Goal: Information Seeking & Learning: Compare options

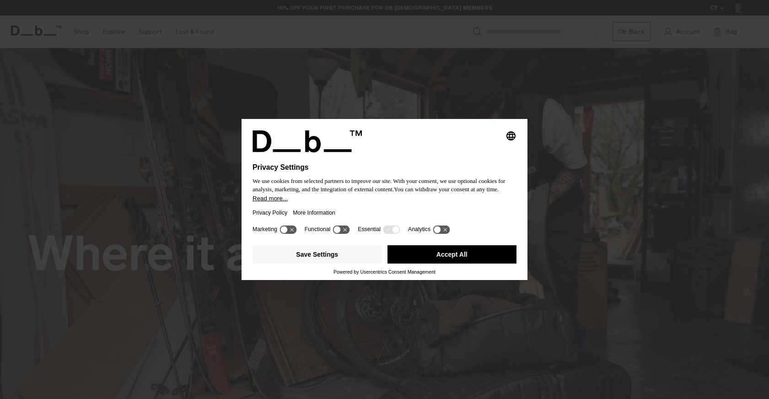
click at [453, 264] on button "Accept All" at bounding box center [452, 254] width 129 height 18
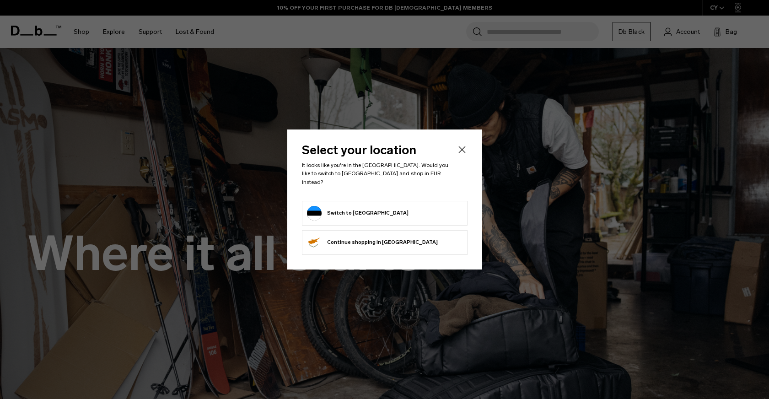
click at [464, 155] on icon "Close" at bounding box center [462, 149] width 11 height 11
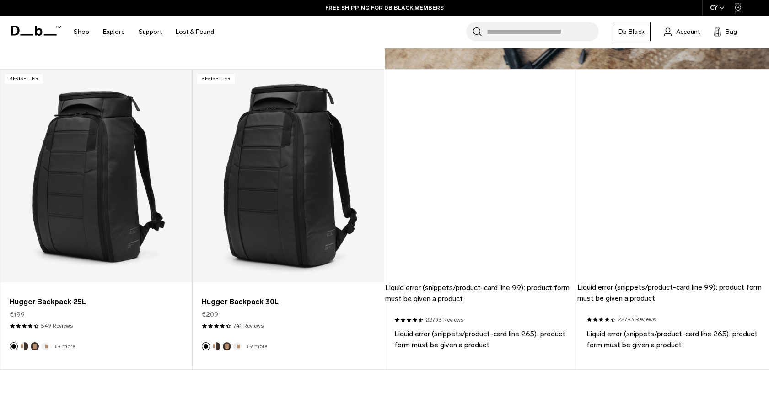
scroll to position [796, 0]
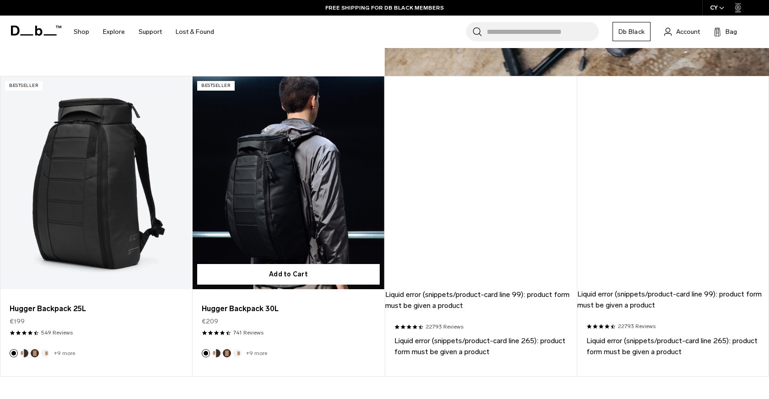
click at [248, 207] on link "Hugger Backpack 30L" at bounding box center [288, 182] width 191 height 213
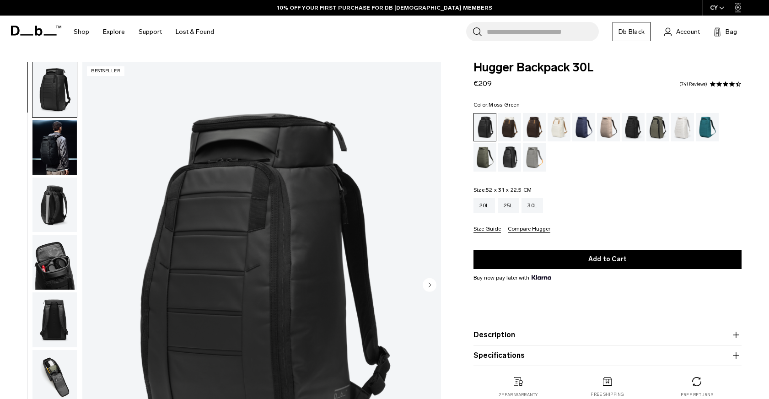
click at [486, 156] on div "Moss Green" at bounding box center [485, 157] width 23 height 28
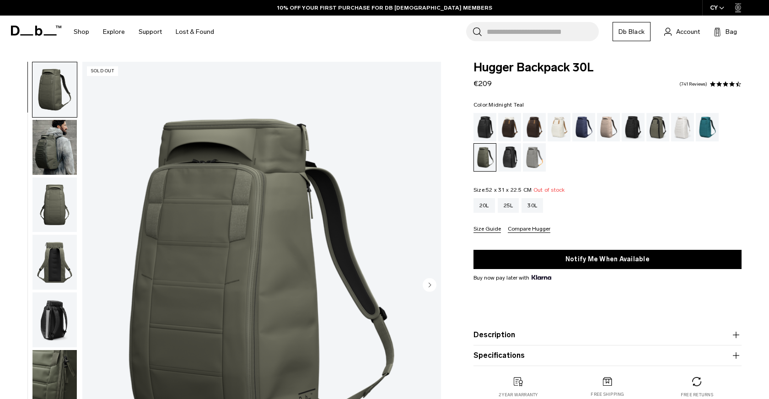
click at [715, 129] on div "Midnight Teal" at bounding box center [707, 127] width 23 height 28
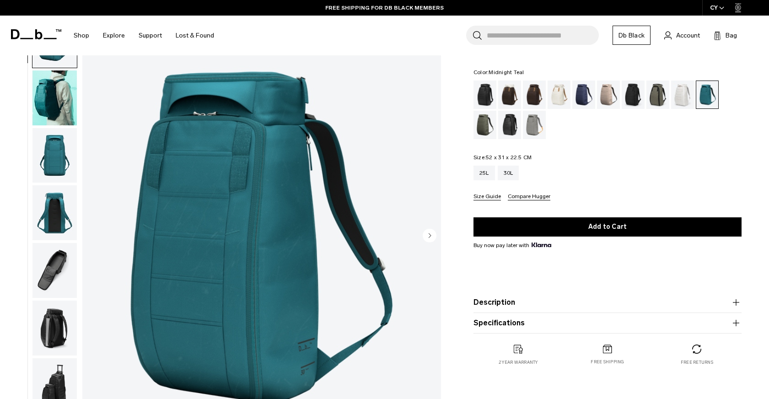
scroll to position [49, 0]
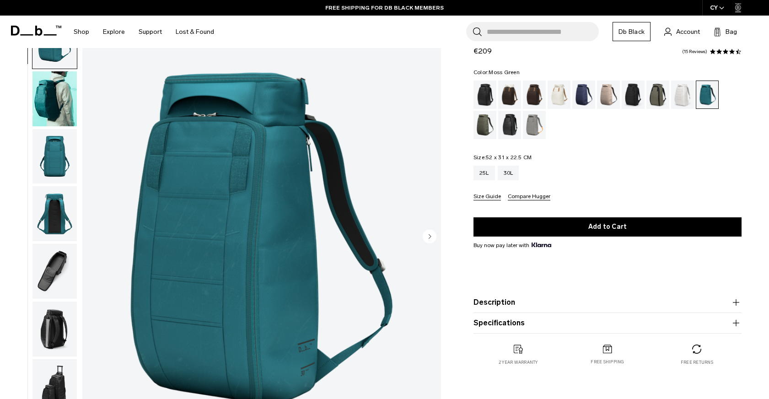
click at [480, 129] on div "Moss Green" at bounding box center [485, 125] width 23 height 28
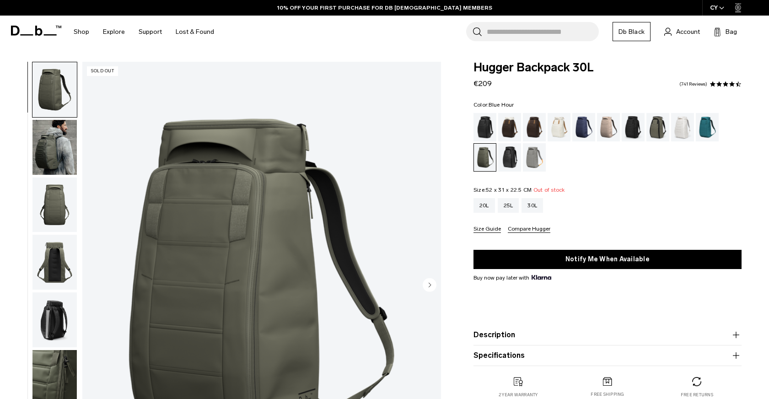
click at [582, 125] on div "Blue Hour" at bounding box center [583, 127] width 23 height 28
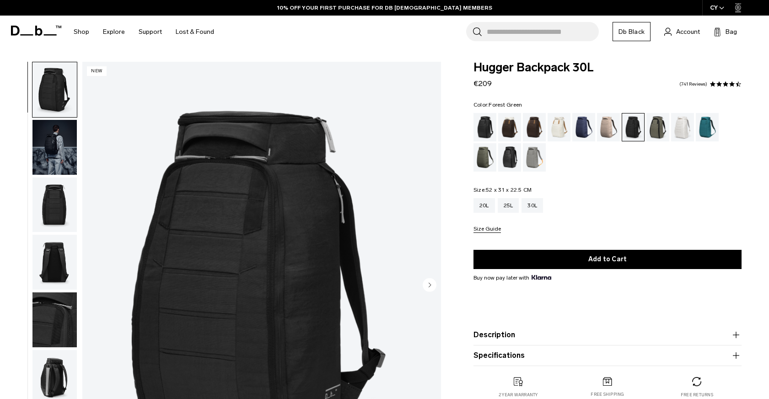
click at [655, 134] on div "Forest Green" at bounding box center [658, 127] width 23 height 28
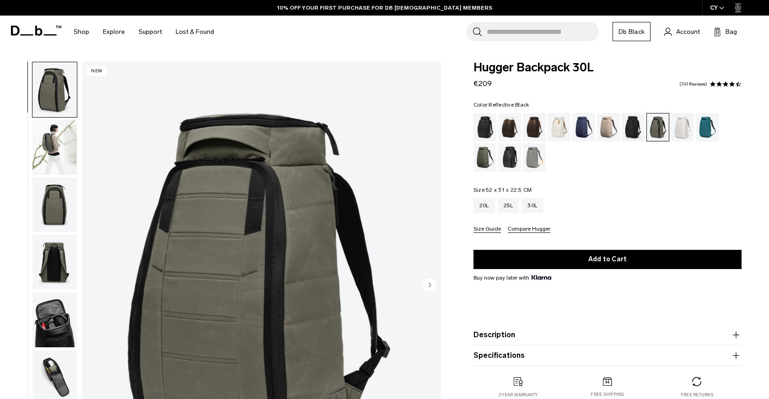
click at [513, 153] on div "Reflective Black" at bounding box center [509, 157] width 23 height 28
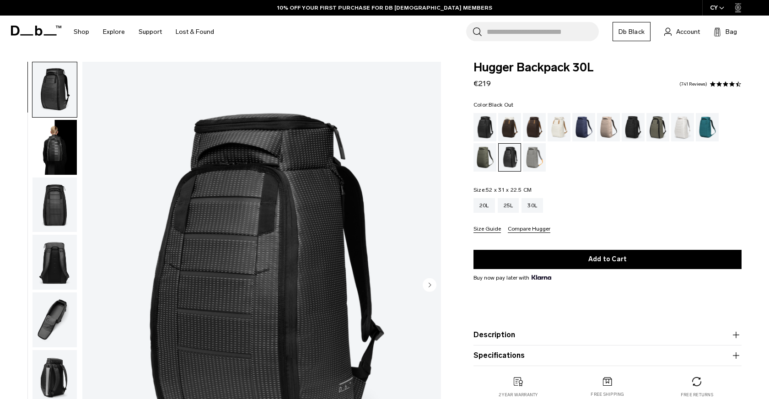
click at [492, 128] on div "Black Out" at bounding box center [485, 127] width 23 height 28
